Goal: Find specific page/section: Find specific page/section

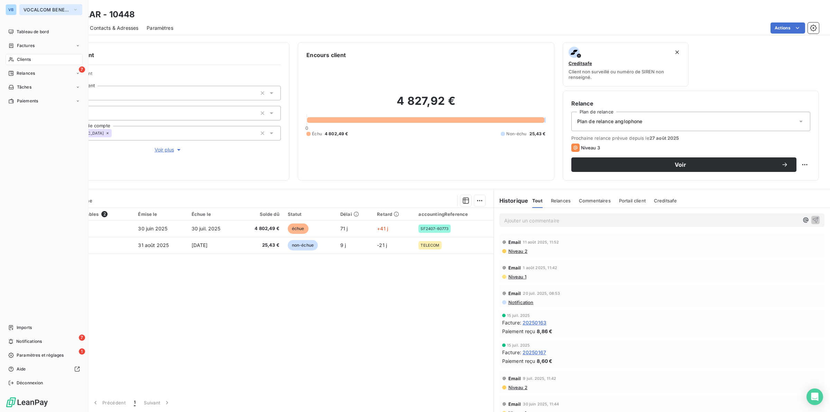
click at [59, 9] on span "VOCALCOM BENELUX" at bounding box center [47, 10] width 46 height 6
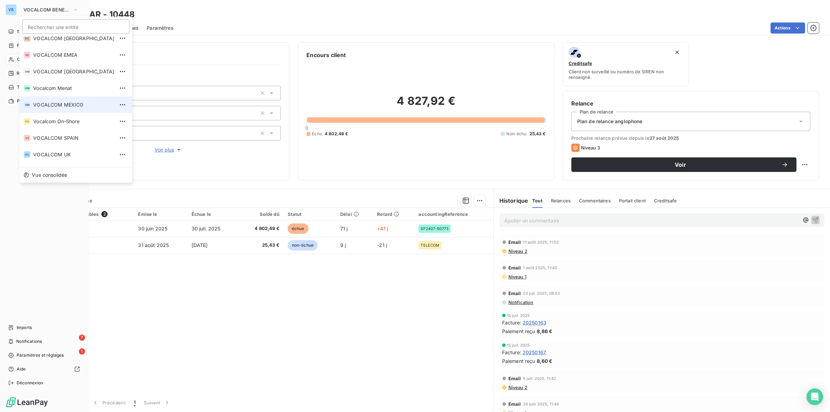
scroll to position [118, 0]
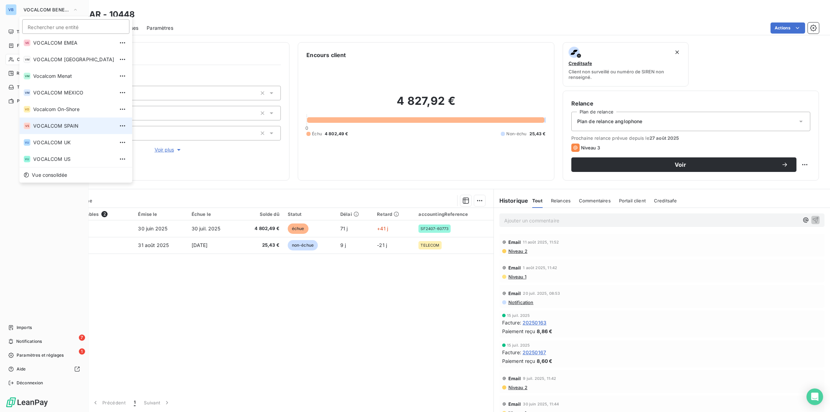
click at [75, 124] on span "VOCALCOM SPAIN" at bounding box center [73, 125] width 81 height 7
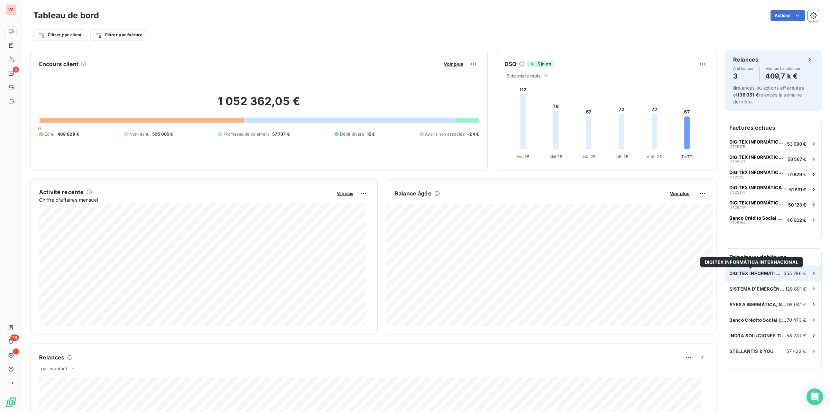
click at [746, 273] on span "DIGITEX INFORMÁTICA INTERNACIONAL" at bounding box center [756, 273] width 54 height 6
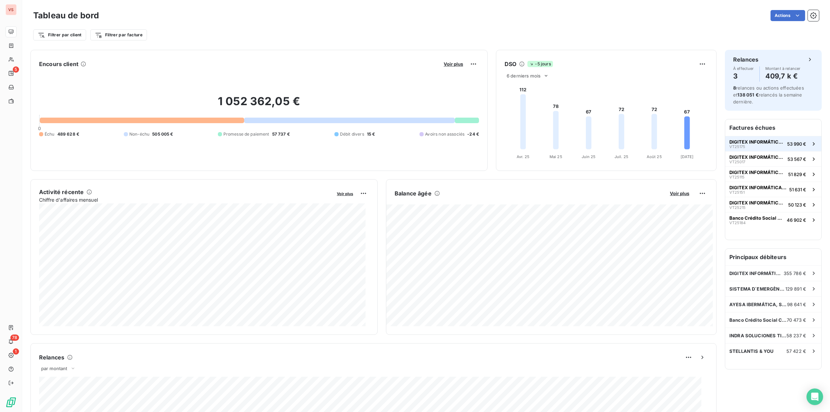
click at [752, 139] on span "DIGITEX INFORMÁTICA INTERNACIONAL" at bounding box center [756, 142] width 55 height 6
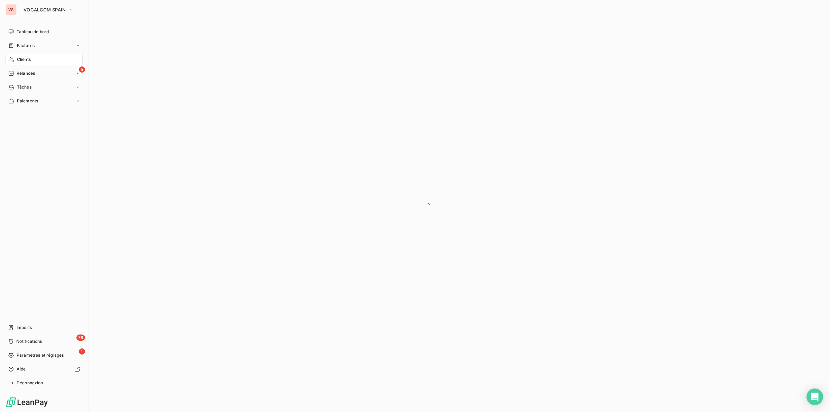
click at [31, 58] on div "Clients" at bounding box center [44, 59] width 77 height 11
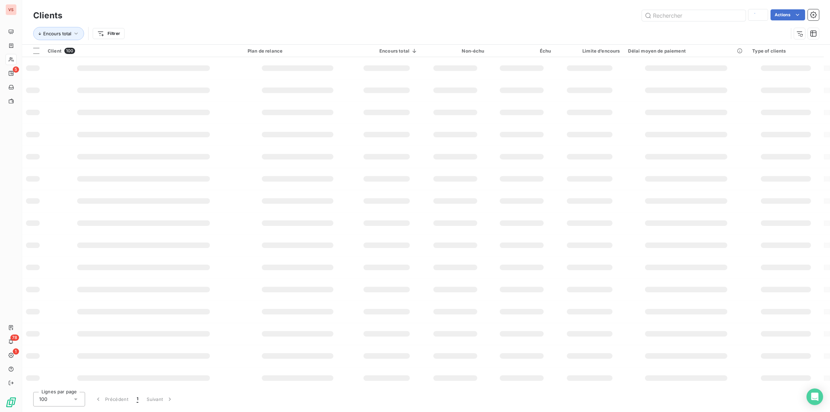
click at [224, 100] on td at bounding box center [144, 90] width 200 height 22
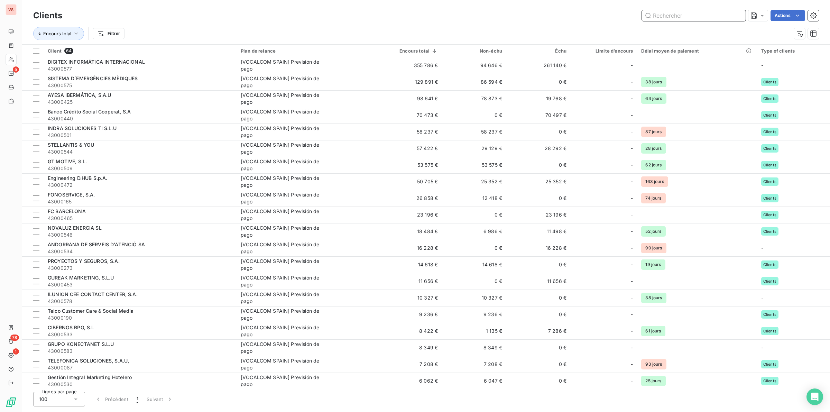
click at [671, 15] on input "text" at bounding box center [694, 15] width 104 height 11
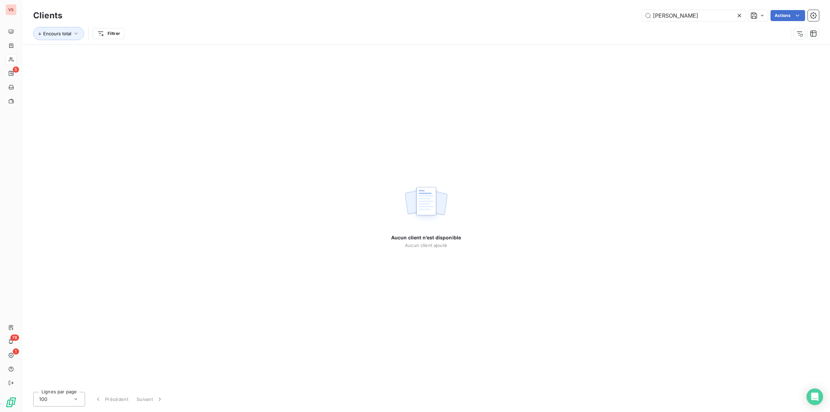
drag, startPoint x: 666, startPoint y: 95, endPoint x: 669, endPoint y: 93, distance: 4.0
click at [666, 95] on div "Aucun client n’est disponible Aucun client ajouté" at bounding box center [426, 216] width 808 height 342
click at [678, 16] on input "[PERSON_NAME]" at bounding box center [694, 15] width 104 height 11
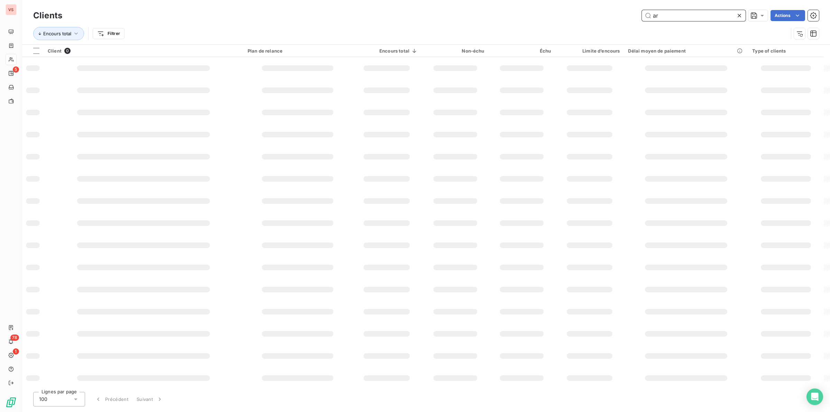
type input "a"
